Goal: Complete application form

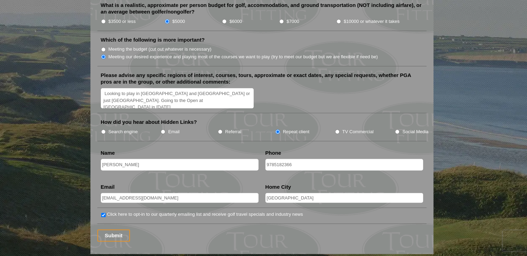
scroll to position [832, 0]
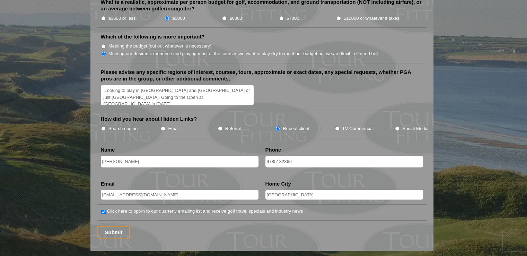
click at [274, 156] on input "9785182366" at bounding box center [344, 161] width 158 height 11
click at [101, 124] on li "Search engine" at bounding box center [131, 128] width 60 height 8
click at [103, 126] on input "Search engine" at bounding box center [103, 128] width 5 height 5
radio input "true"
click at [274, 156] on input "9785182366" at bounding box center [344, 161] width 158 height 11
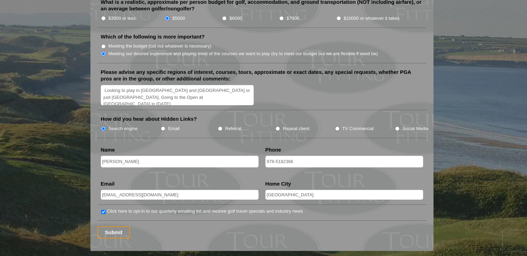
click at [283, 156] on input "978-5182366" at bounding box center [344, 161] width 158 height 11
click at [266, 156] on input "[PHONE_NUMBER]" at bounding box center [344, 161] width 158 height 11
click at [269, 156] on input "-1-978-518-2366" at bounding box center [344, 161] width 158 height 11
type input "[PHONE_NUMBER]"
click at [116, 226] on input "Submit" at bounding box center [113, 232] width 33 height 12
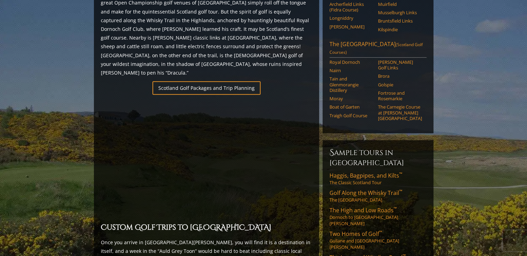
scroll to position [453, 0]
